Goal: Task Accomplishment & Management: Manage account settings

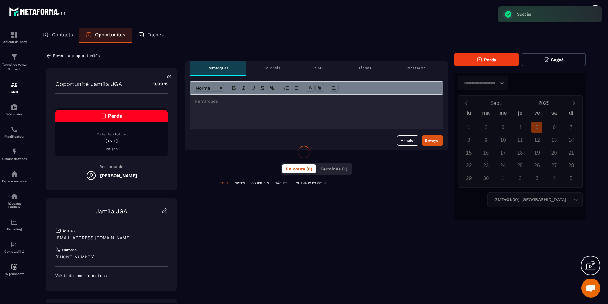
scroll to position [211, 0]
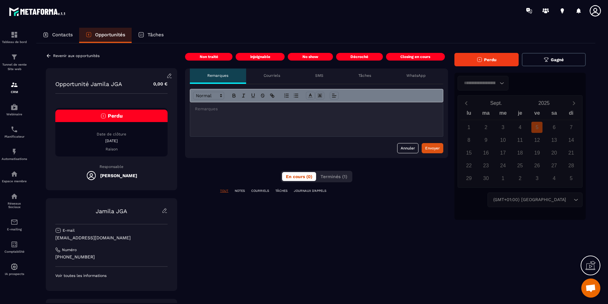
click at [506, 60] on button "Perdu" at bounding box center [487, 59] width 64 height 13
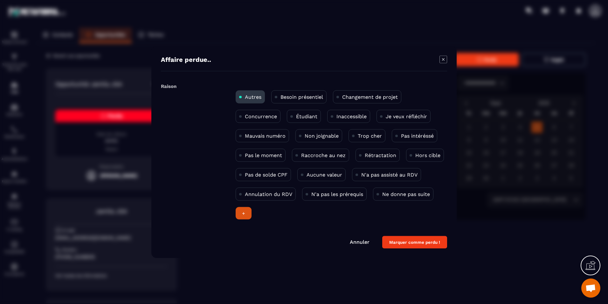
click at [278, 136] on p "Mauvais numéro" at bounding box center [265, 136] width 41 height 6
click at [414, 242] on button "Marquer comme perdu !" at bounding box center [414, 242] width 65 height 12
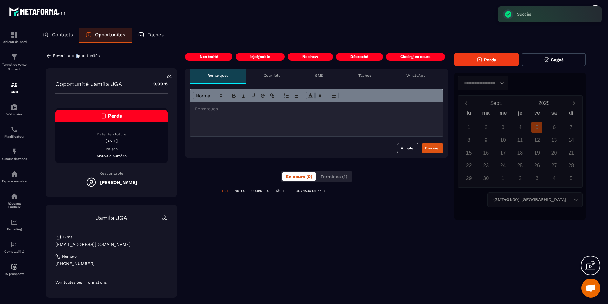
click at [77, 57] on p "Revenir aux opportunités" at bounding box center [76, 55] width 46 height 4
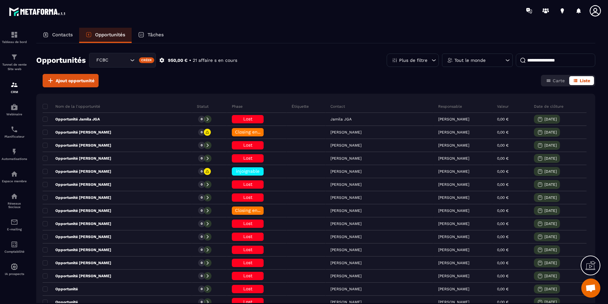
click at [77, 34] on div "Contacts" at bounding box center [57, 35] width 43 height 15
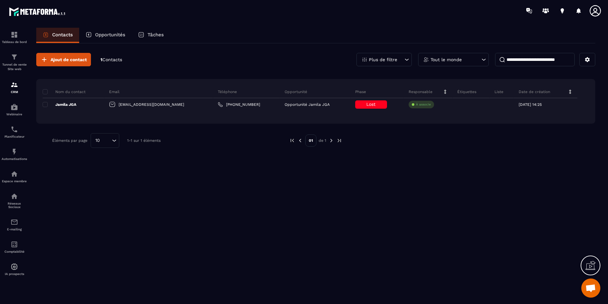
click at [61, 35] on p "Contacts" at bounding box center [62, 35] width 21 height 6
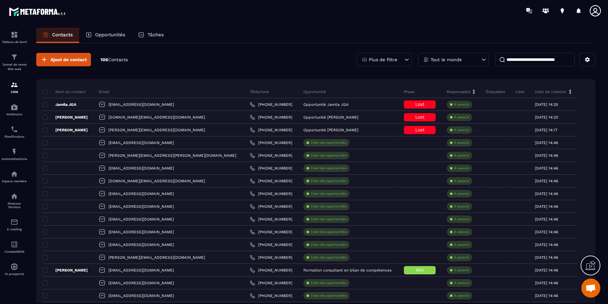
click at [531, 60] on input at bounding box center [535, 59] width 80 height 13
paste input "**********"
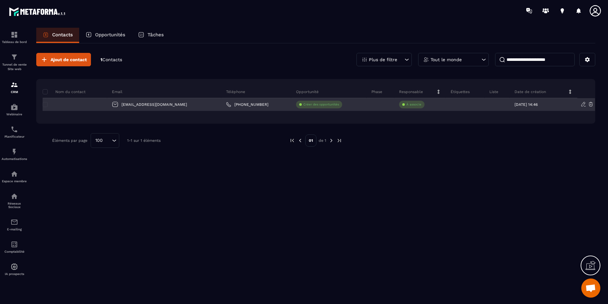
type input "**********"
click at [75, 105] on div at bounding box center [75, 104] width 65 height 13
